Goal: Feedback & Contribution: Contribute content

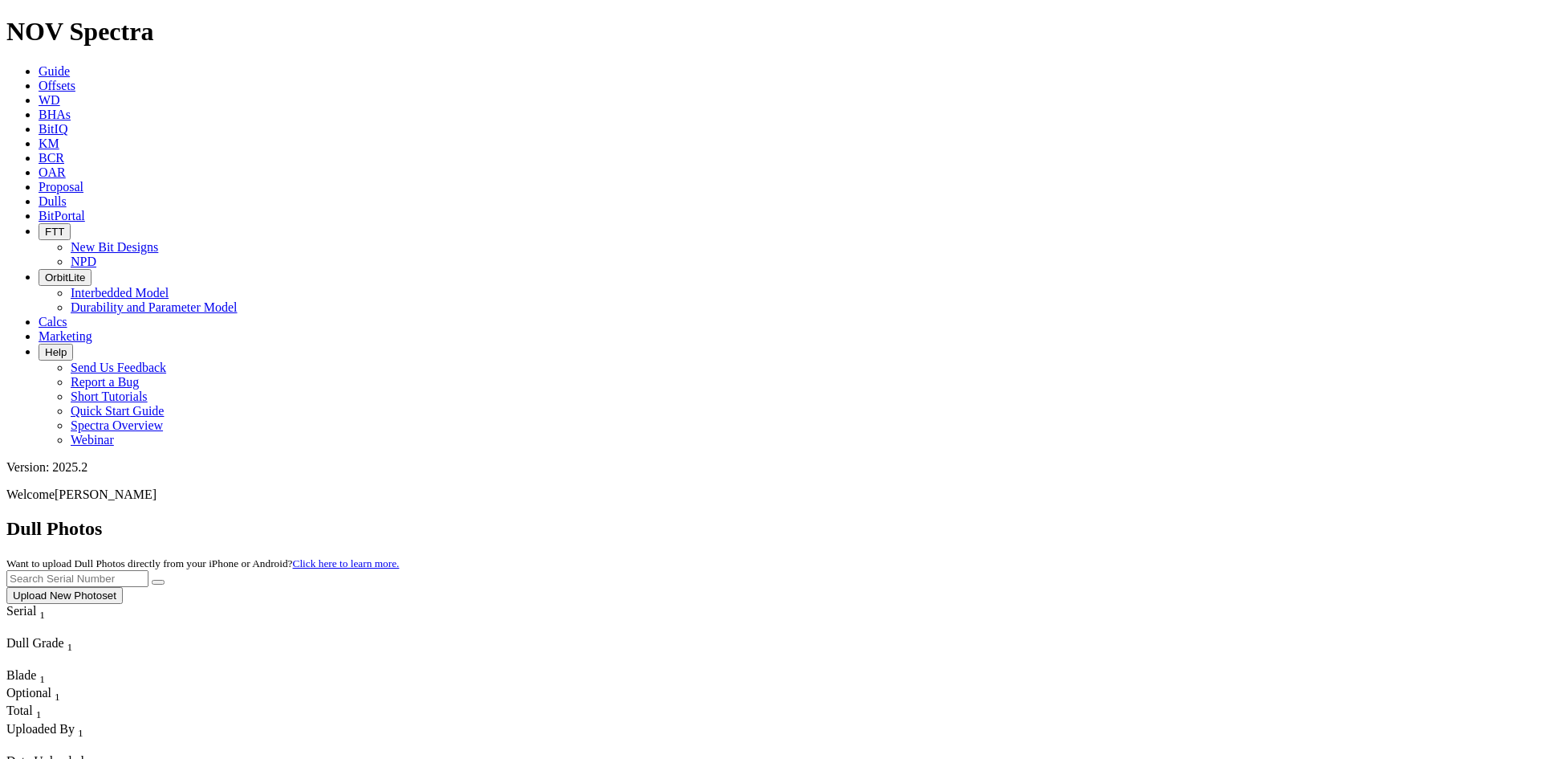
click at [75, 79] on link "Offsets" at bounding box center [57, 86] width 37 height 14
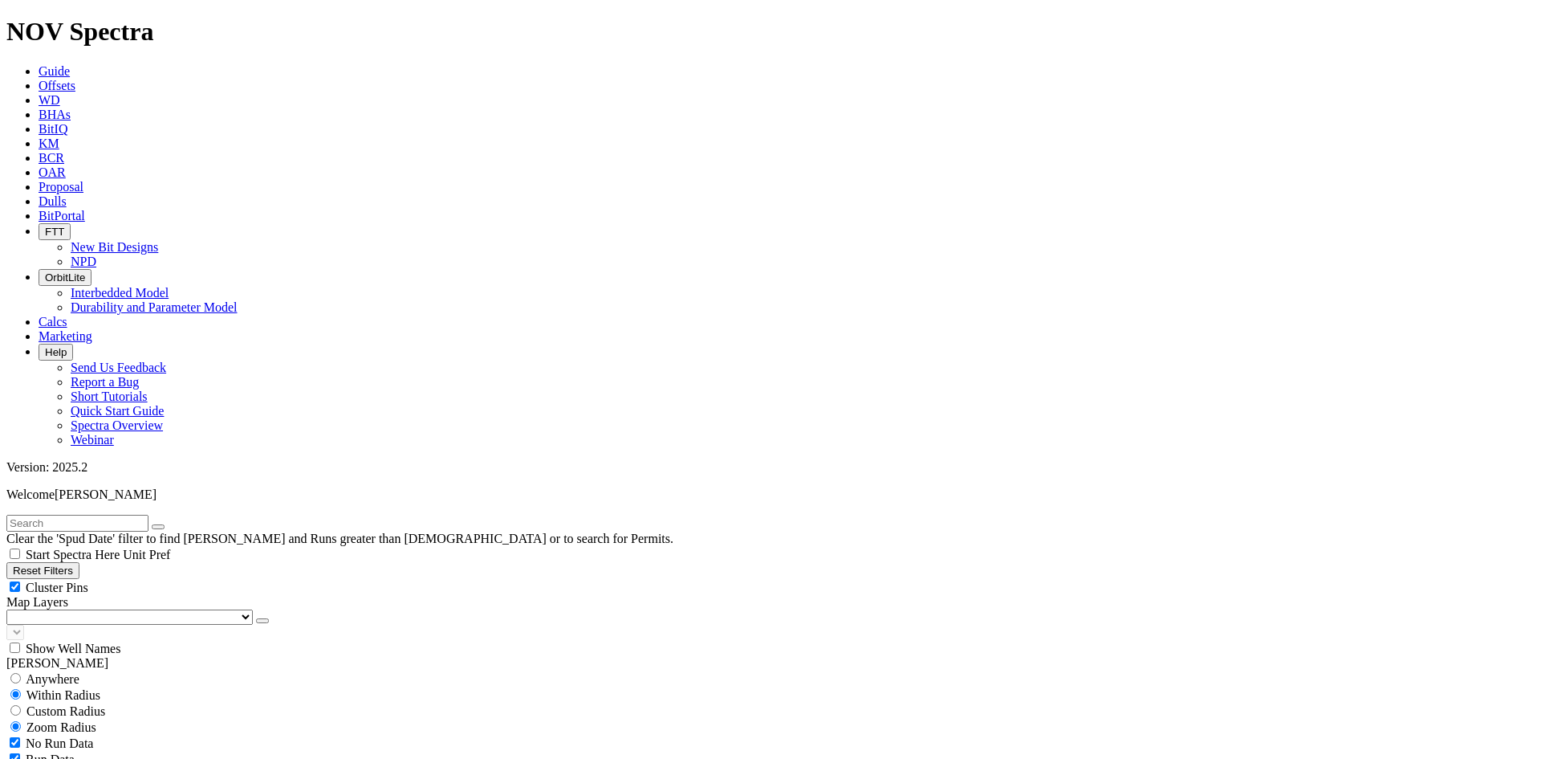
click at [149, 515] on input "text" at bounding box center [77, 523] width 142 height 17
type input "A314788"
click at [62, 657] on span "Anywhere" at bounding box center [53, 664] width 54 height 14
radio input "true"
radio input "false"
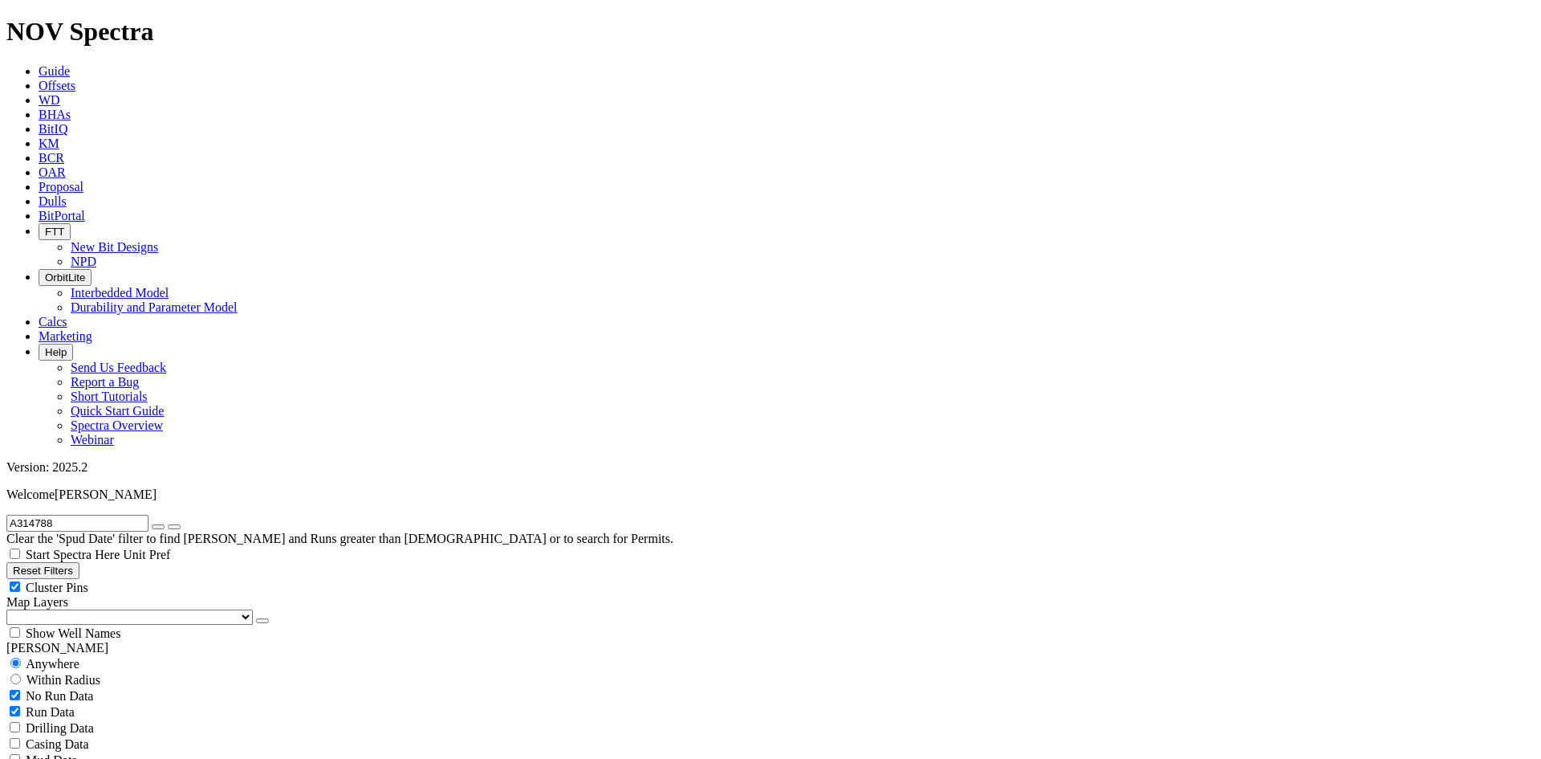
scroll to position [73, 0]
click at [128, 515] on input "A314788" at bounding box center [77, 523] width 142 height 17
paste input "9166"
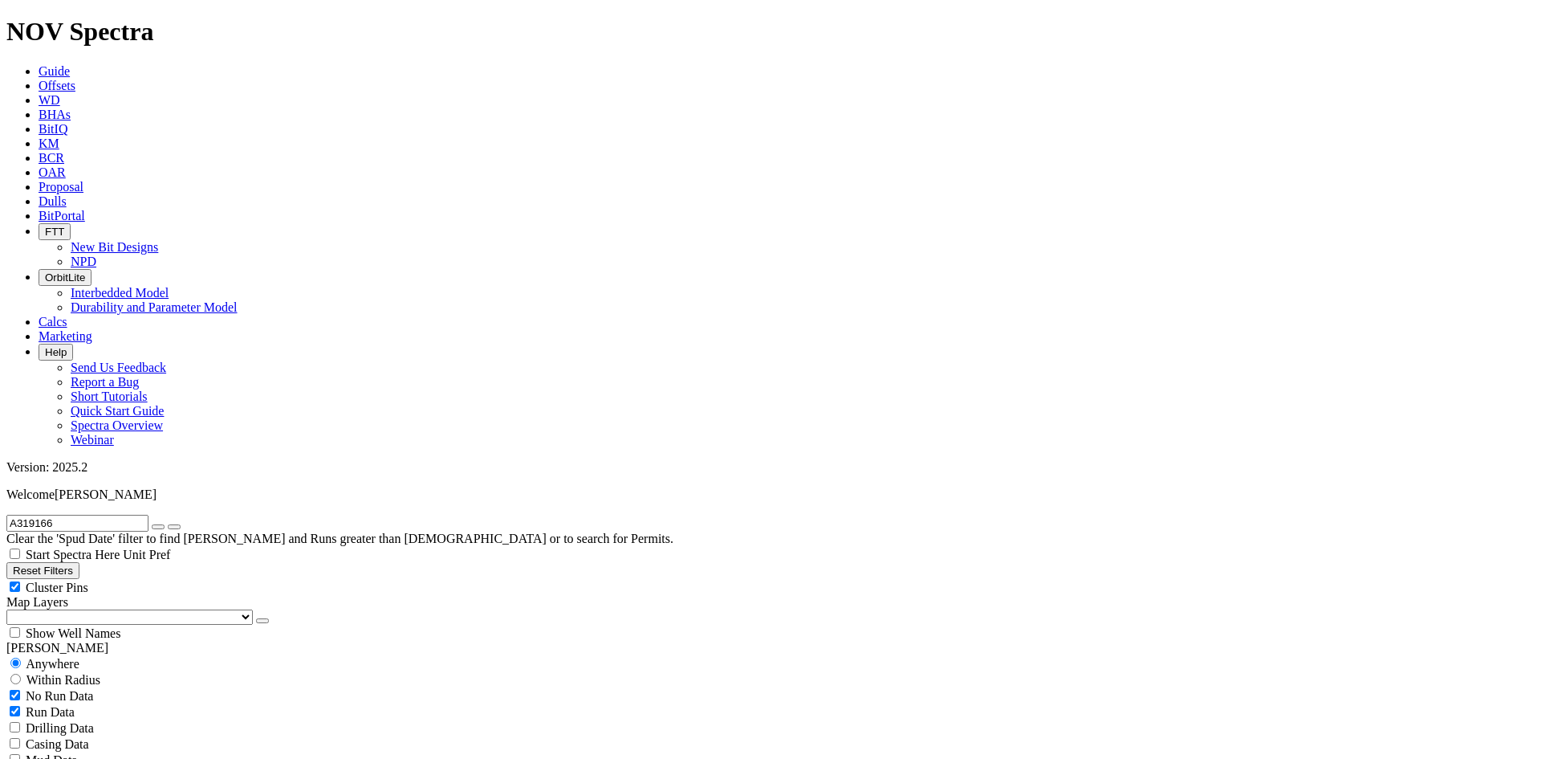
type input "A319166"
click at [71, 657] on span "Anywhere" at bounding box center [53, 664] width 54 height 14
click at [104, 515] on input "A319166" at bounding box center [77, 523] width 142 height 17
click at [39, 194] on icon at bounding box center [39, 201] width 0 height 14
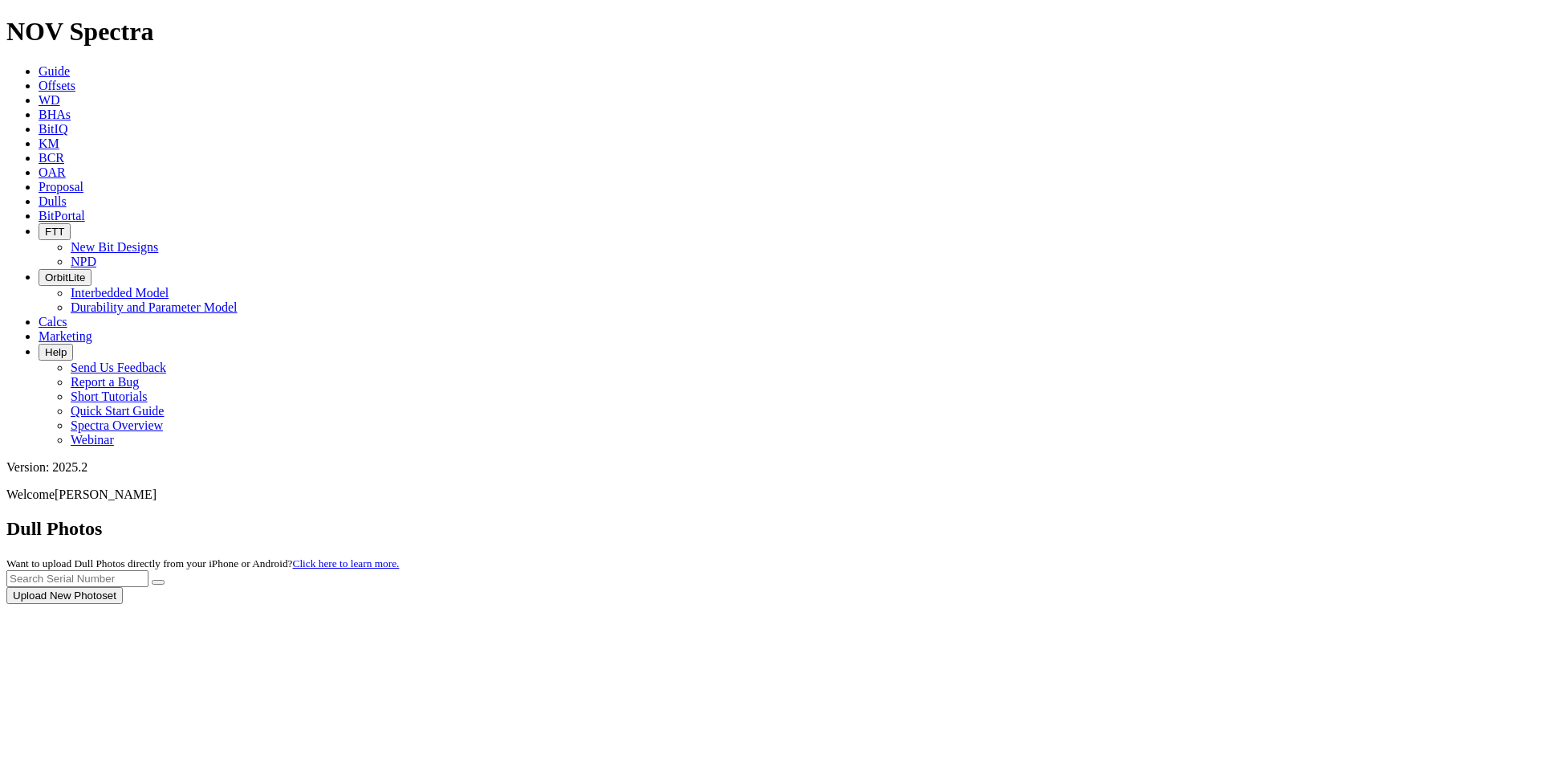
click at [1248, 604] on div at bounding box center [770, 604] width 1529 height 0
click at [149, 570] on input "text" at bounding box center [77, 578] width 142 height 17
paste input "A319166"
click at [158, 582] on icon "submit" at bounding box center [158, 582] width 0 height 0
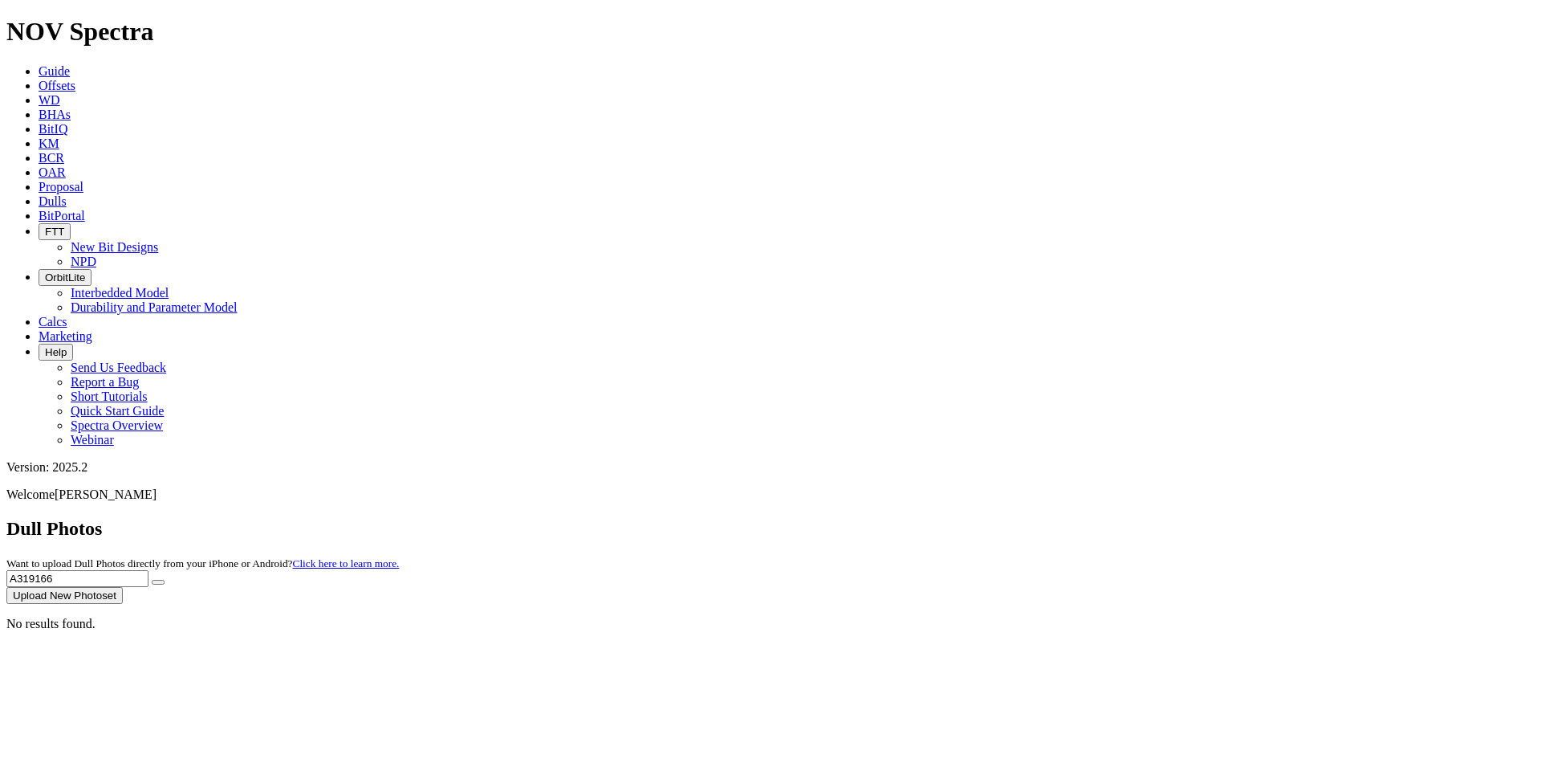
click at [39, 194] on icon at bounding box center [39, 201] width 0 height 14
click at [149, 570] on input "A319166" at bounding box center [77, 578] width 142 height 17
paste input "21162"
type input "A321162"
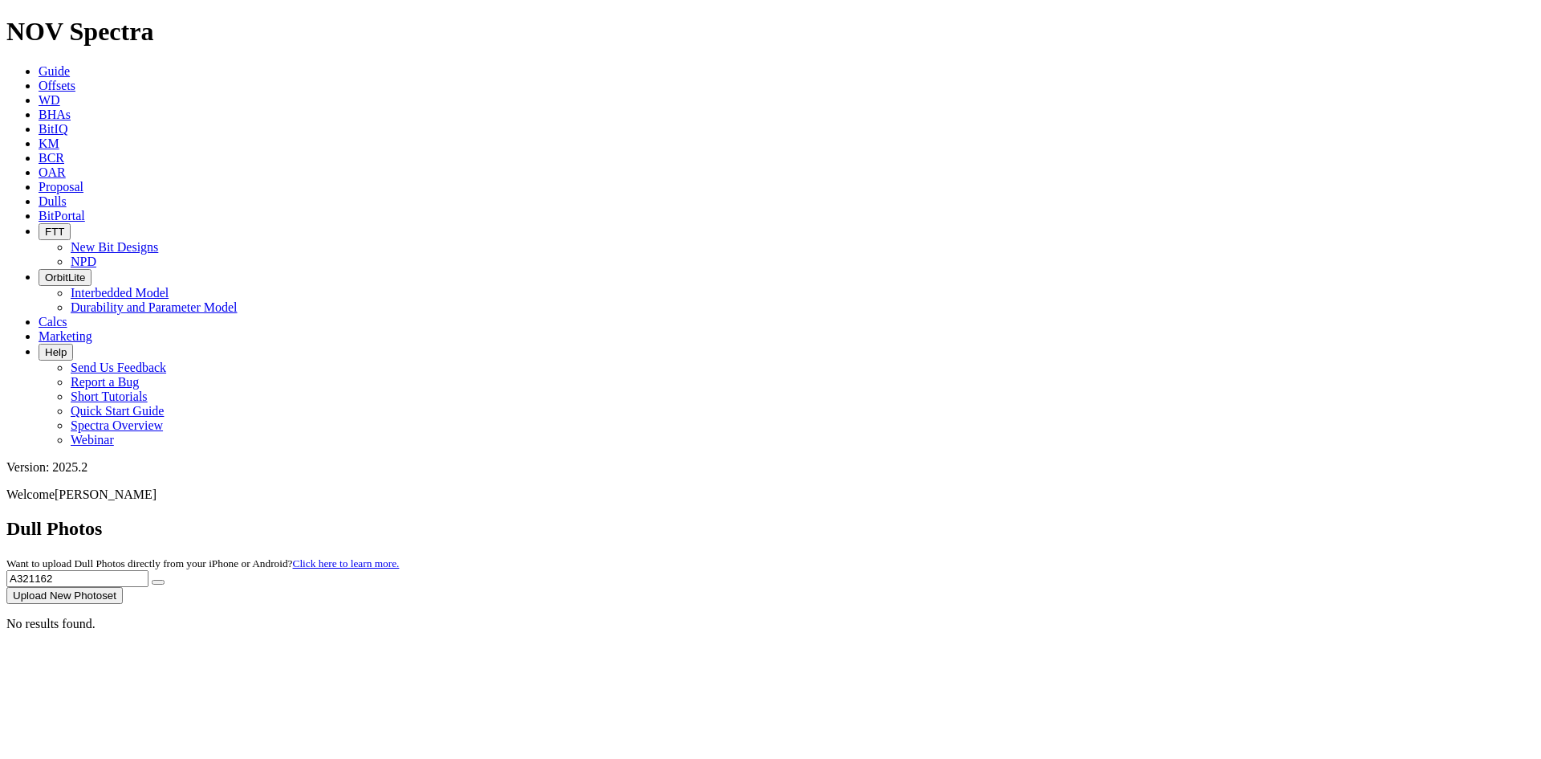
click at [158, 582] on icon "submit" at bounding box center [158, 582] width 0 height 0
click at [123, 587] on button "Upload New Photoset" at bounding box center [64, 595] width 116 height 17
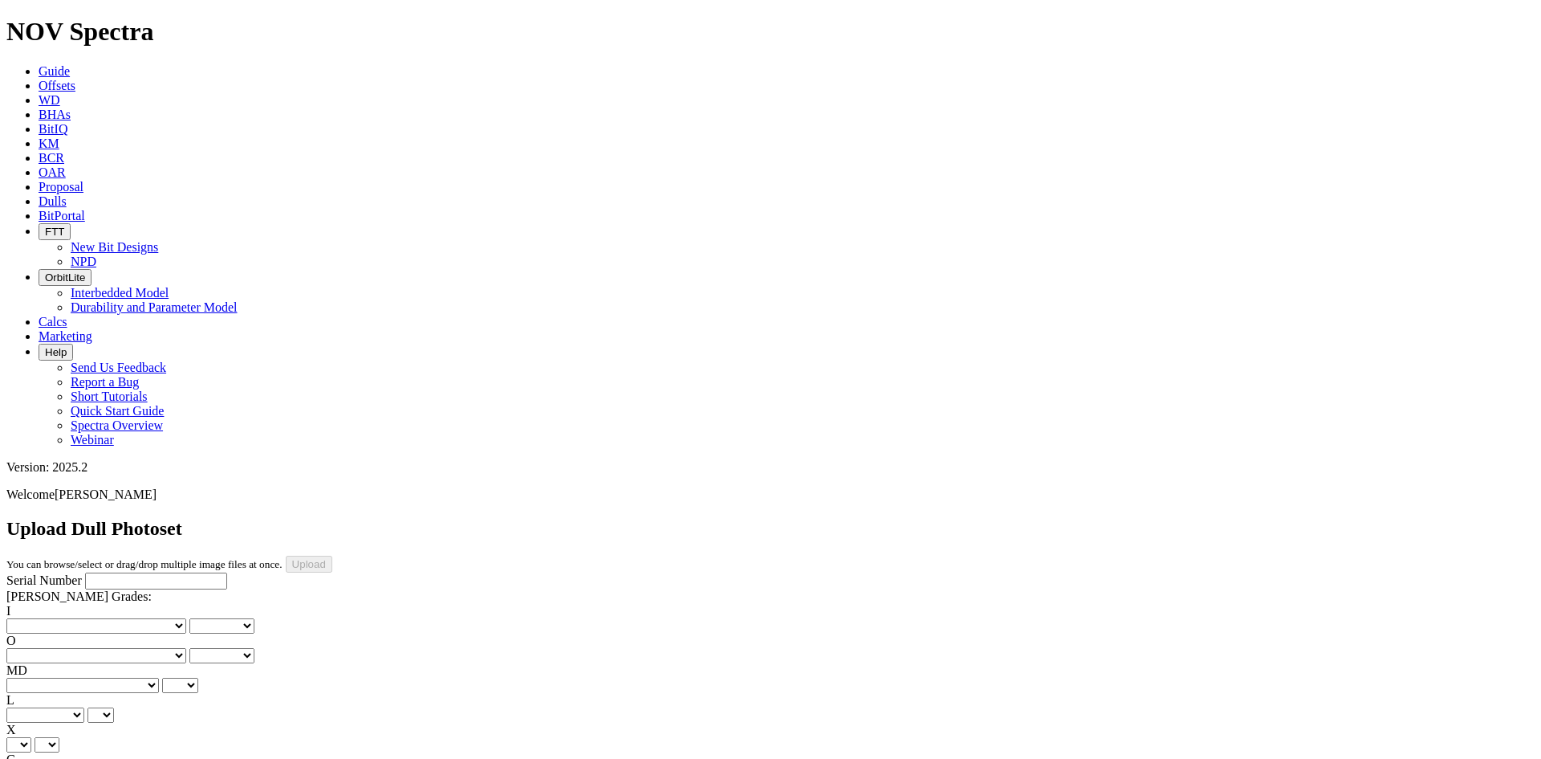
click at [141, 572] on input "Serial Number" at bounding box center [156, 580] width 142 height 17
paste input "A321162"
type input "A321162"
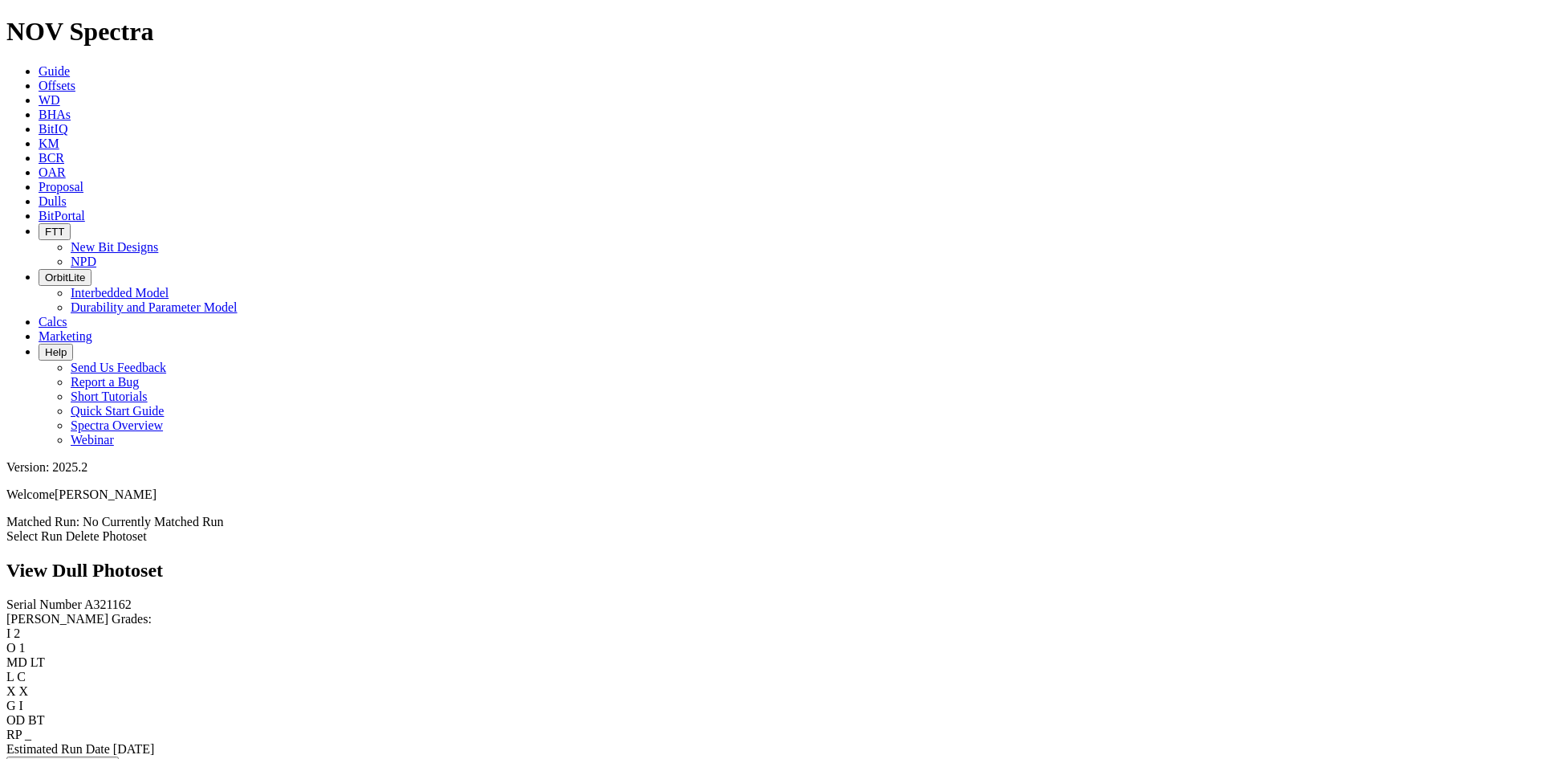
click at [67, 194] on span "Dulls" at bounding box center [53, 201] width 28 height 14
